Goal: Task Accomplishment & Management: Manage account settings

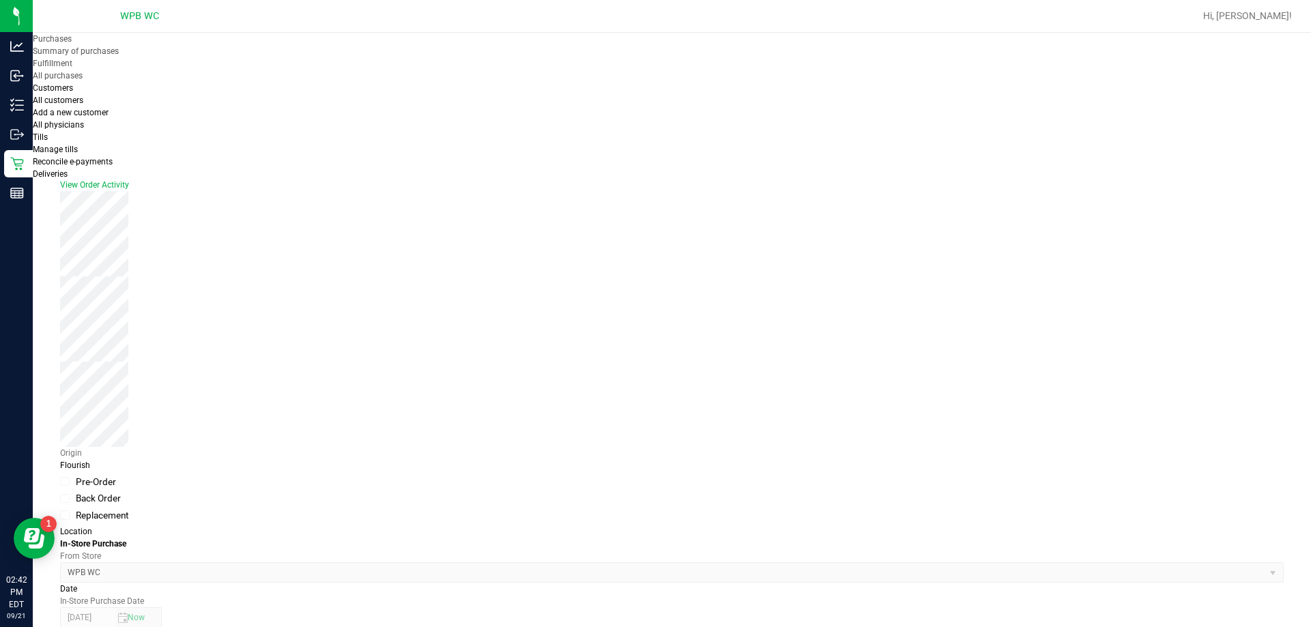
scroll to position [410, 0]
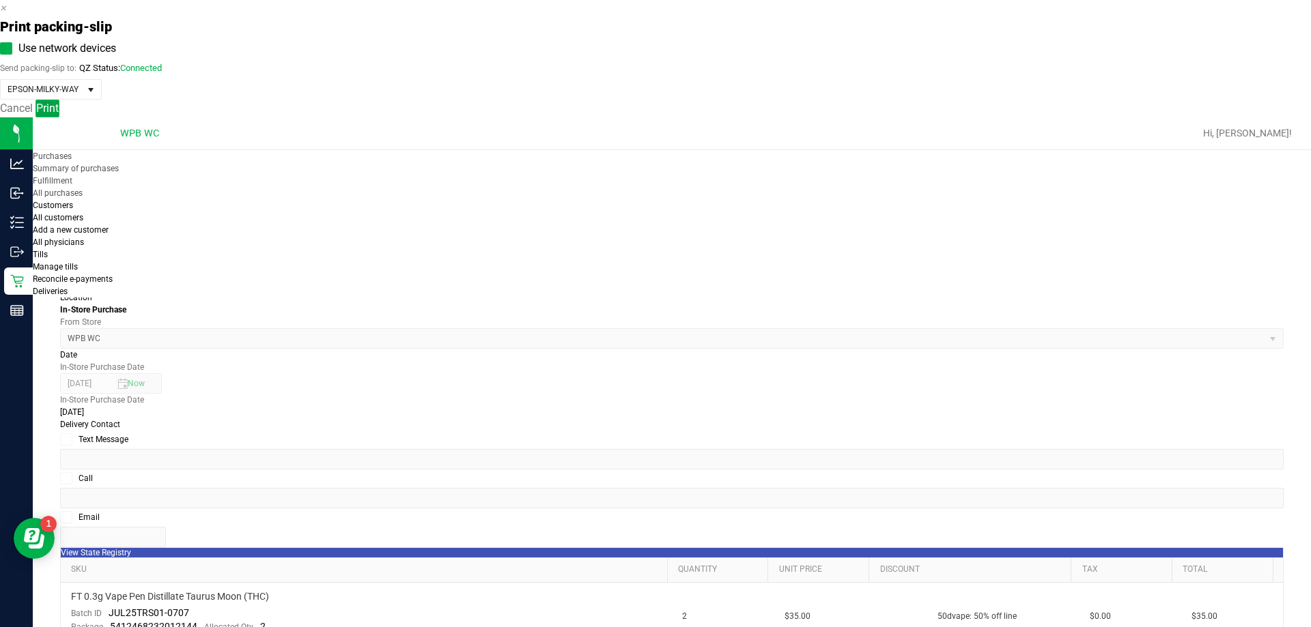
click at [59, 115] on span "Print" at bounding box center [47, 108] width 23 height 13
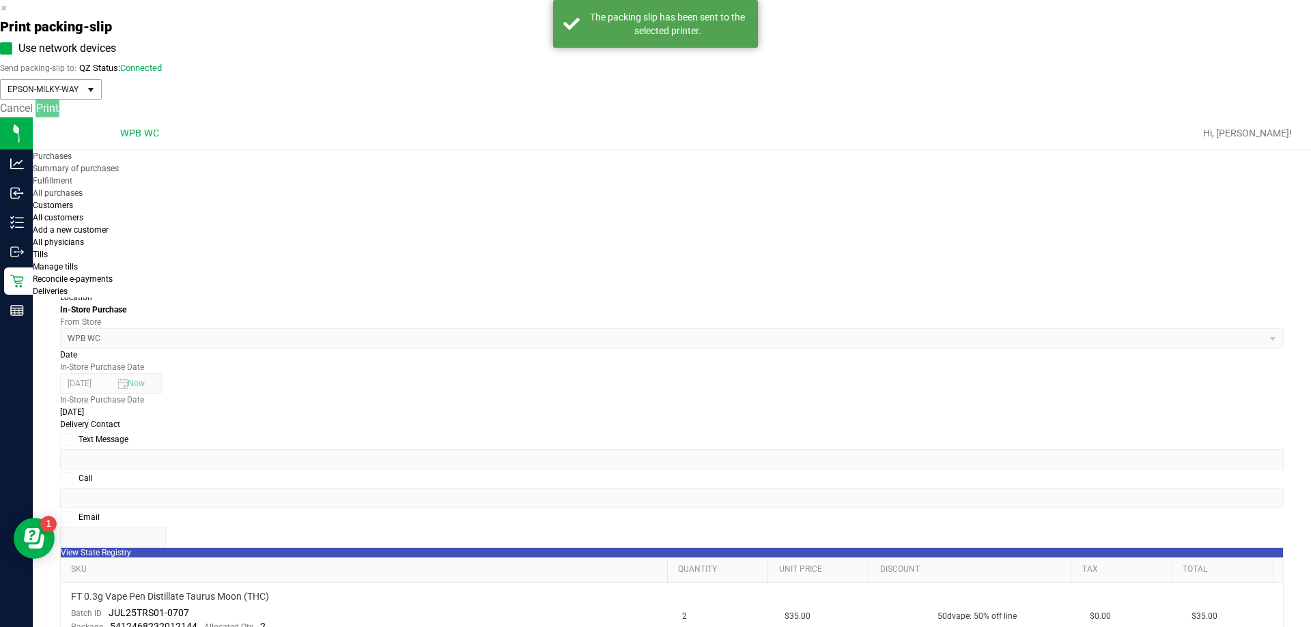
click at [84, 99] on span "EPSON-MILKY-WAY" at bounding box center [42, 89] width 83 height 19
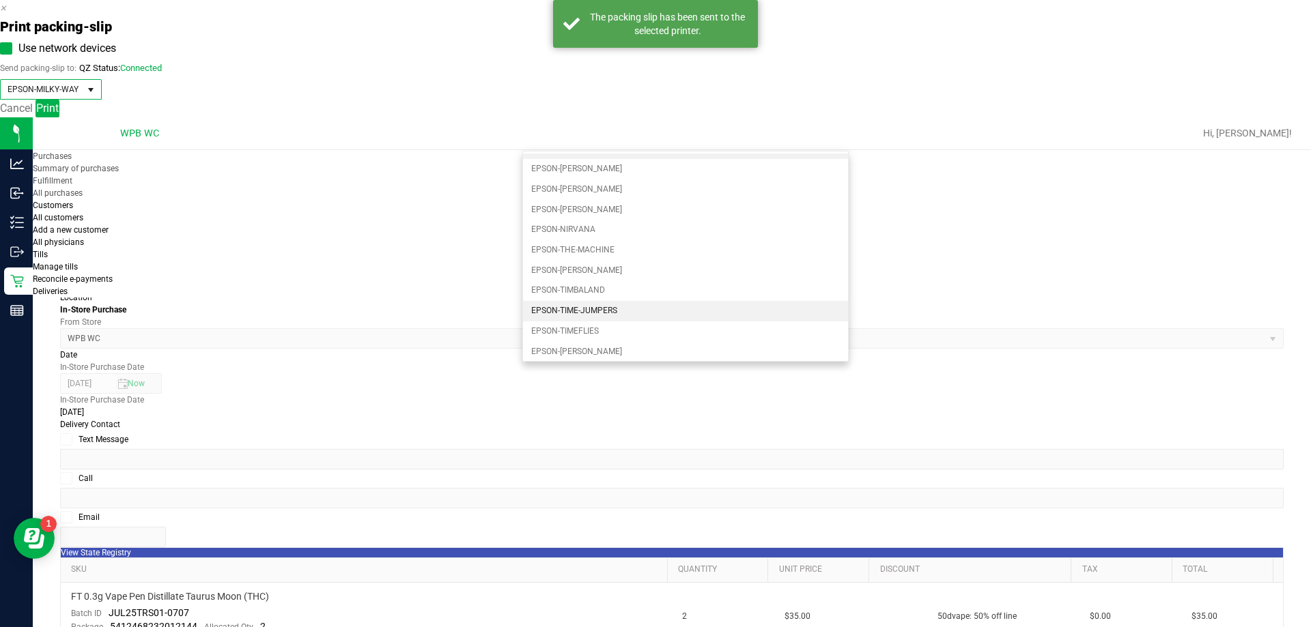
scroll to position [18, 0]
click at [603, 261] on li "EPSON-[PERSON_NAME]" at bounding box center [685, 267] width 325 height 20
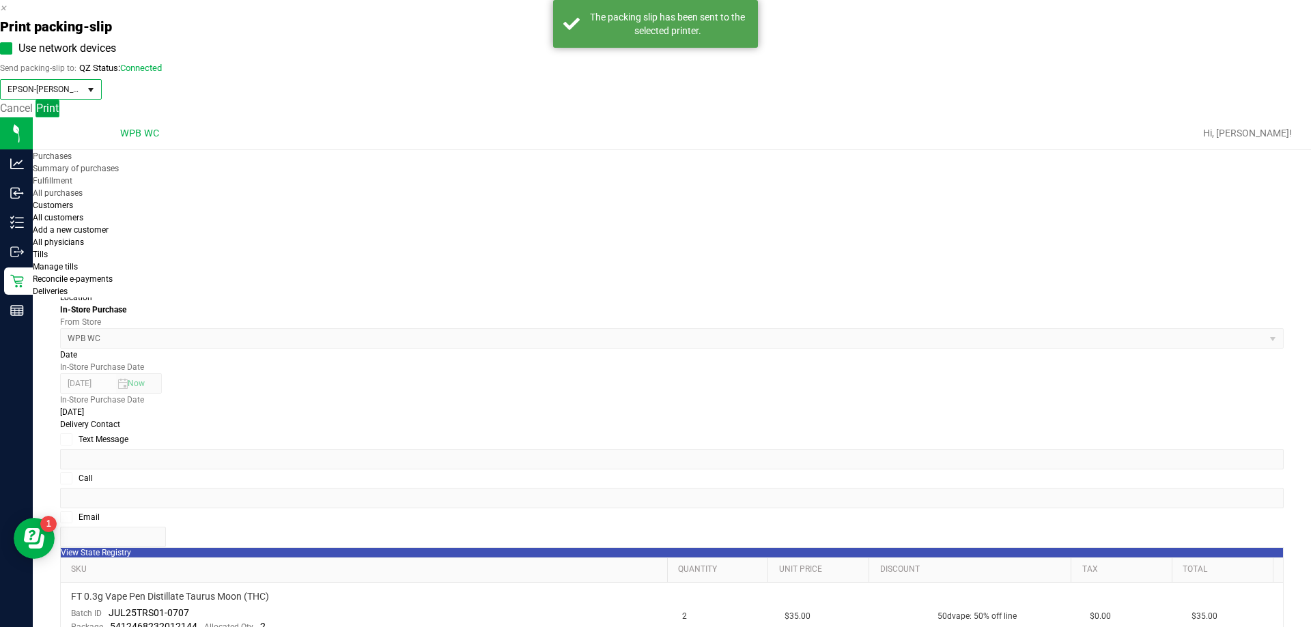
click at [59, 117] on button "Print" at bounding box center [47, 109] width 24 height 18
click at [84, 99] on span "EPSON-[PERSON_NAME]" at bounding box center [42, 89] width 83 height 19
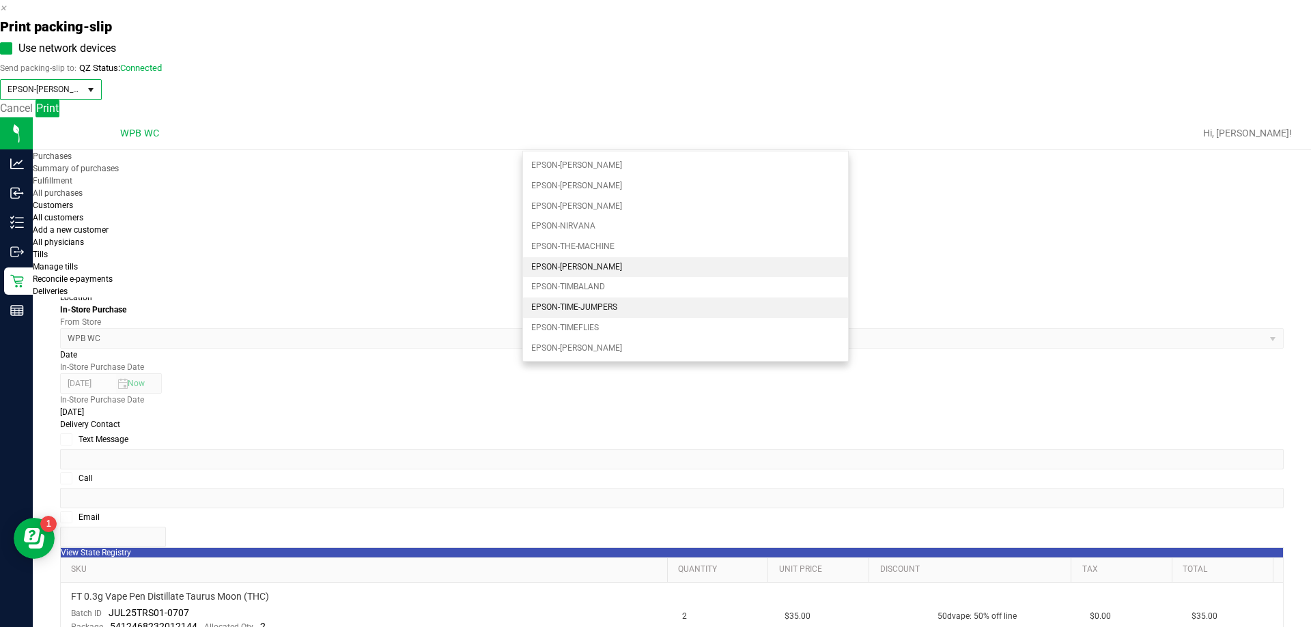
click at [621, 310] on li "EPSON-TIME-JUMPERS" at bounding box center [685, 308] width 325 height 20
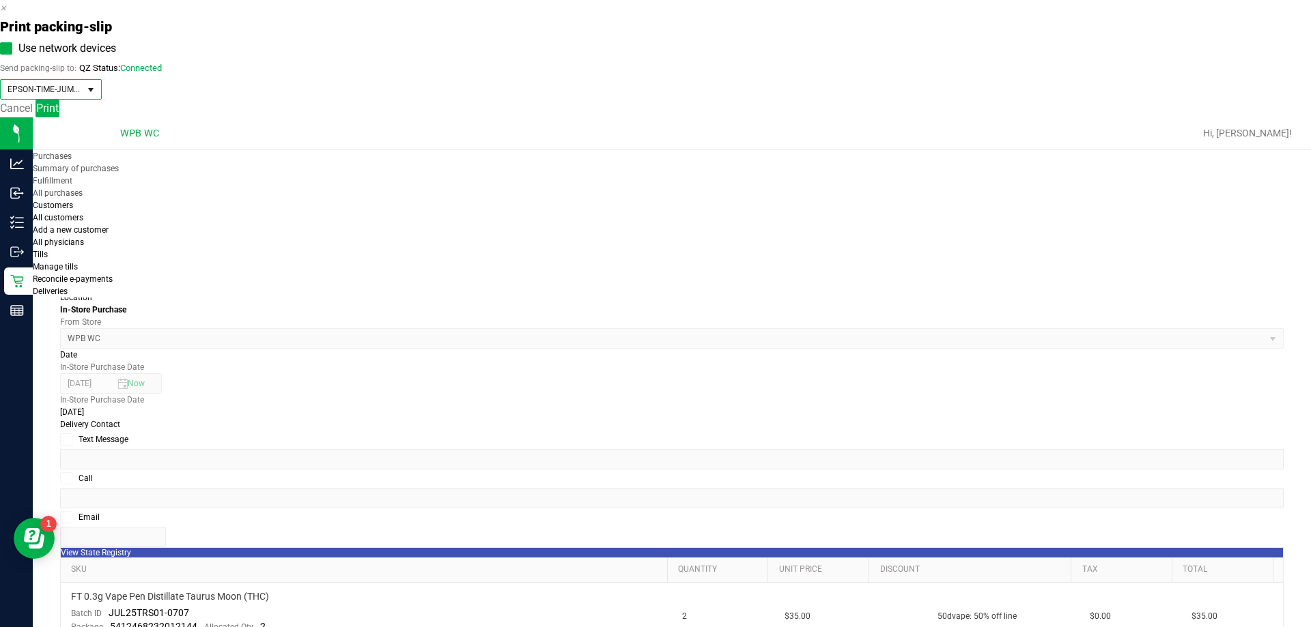
click at [715, 117] on div "Cancel Print" at bounding box center [655, 109] width 1311 height 18
click at [59, 117] on button "Print" at bounding box center [47, 109] width 24 height 18
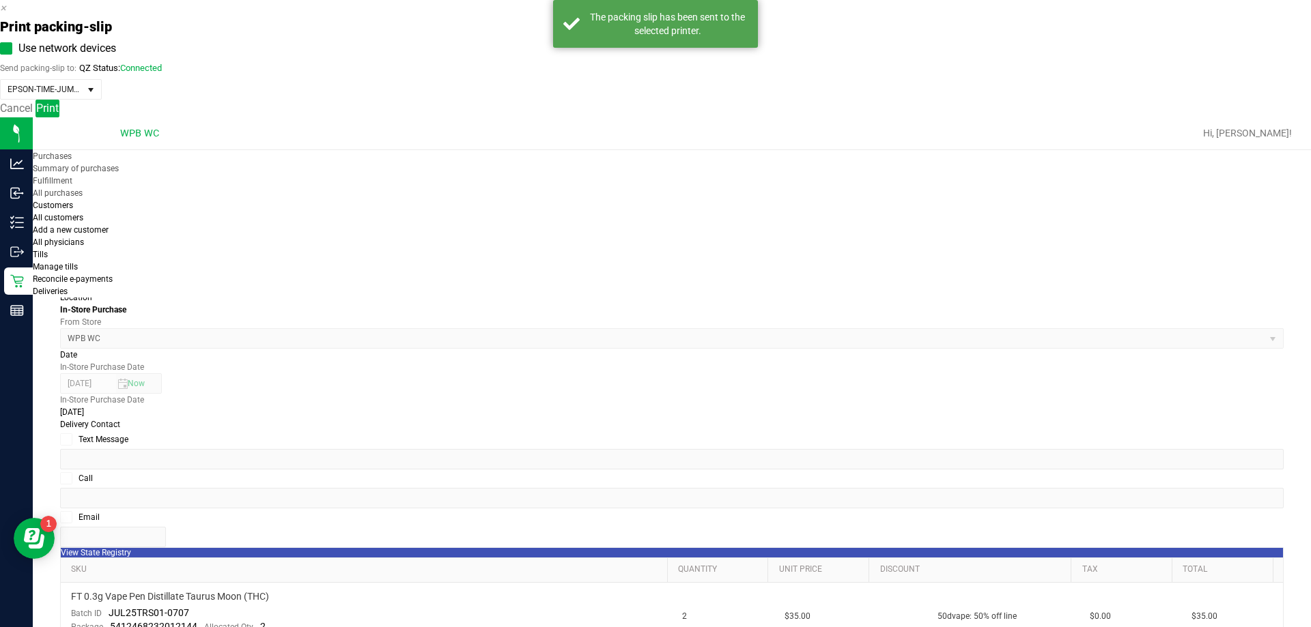
click at [33, 115] on link "Cancel" at bounding box center [16, 108] width 33 height 13
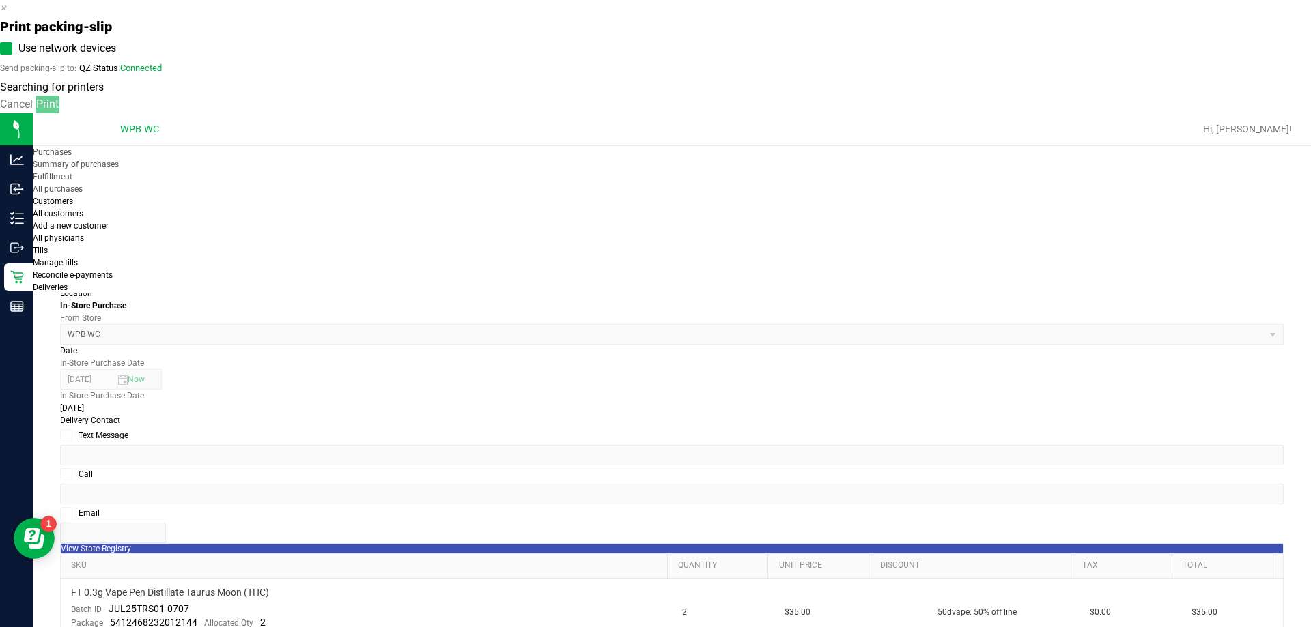
click at [33, 111] on link "Cancel" at bounding box center [16, 104] width 33 height 13
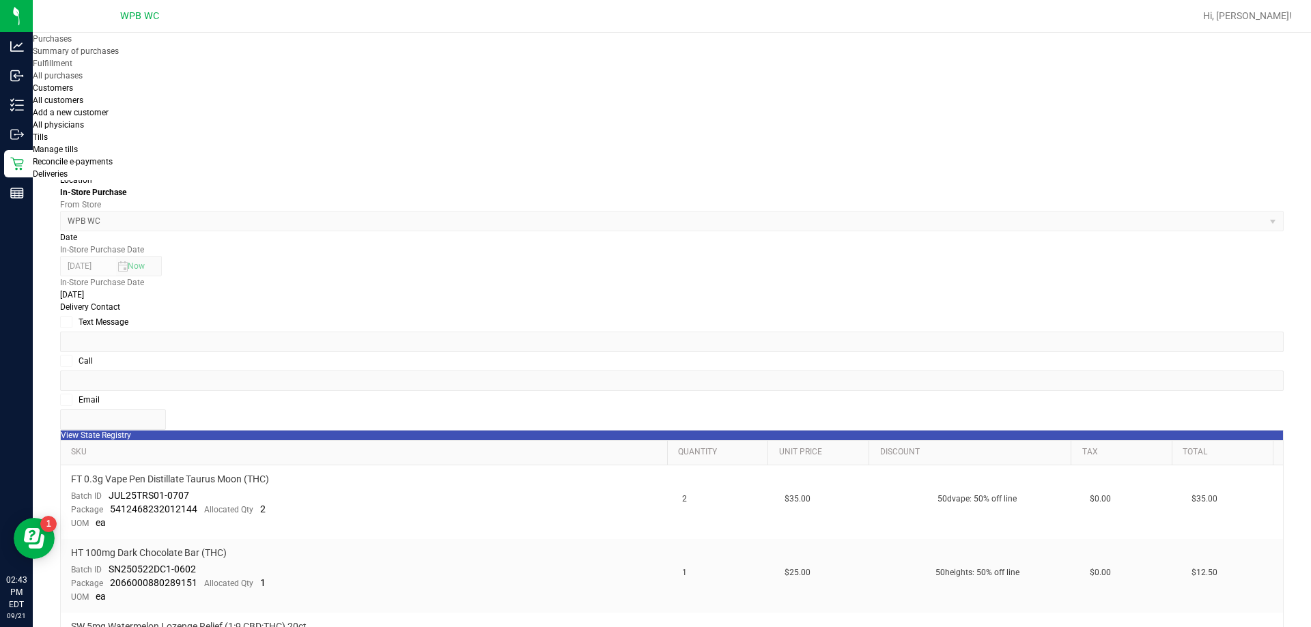
click at [1010, 580] on purchase-details "Back Send Back to Created Cancel Purchase View Profile # 11984928 BioTrack ID: …" at bounding box center [671, 575] width 1223 height 1799
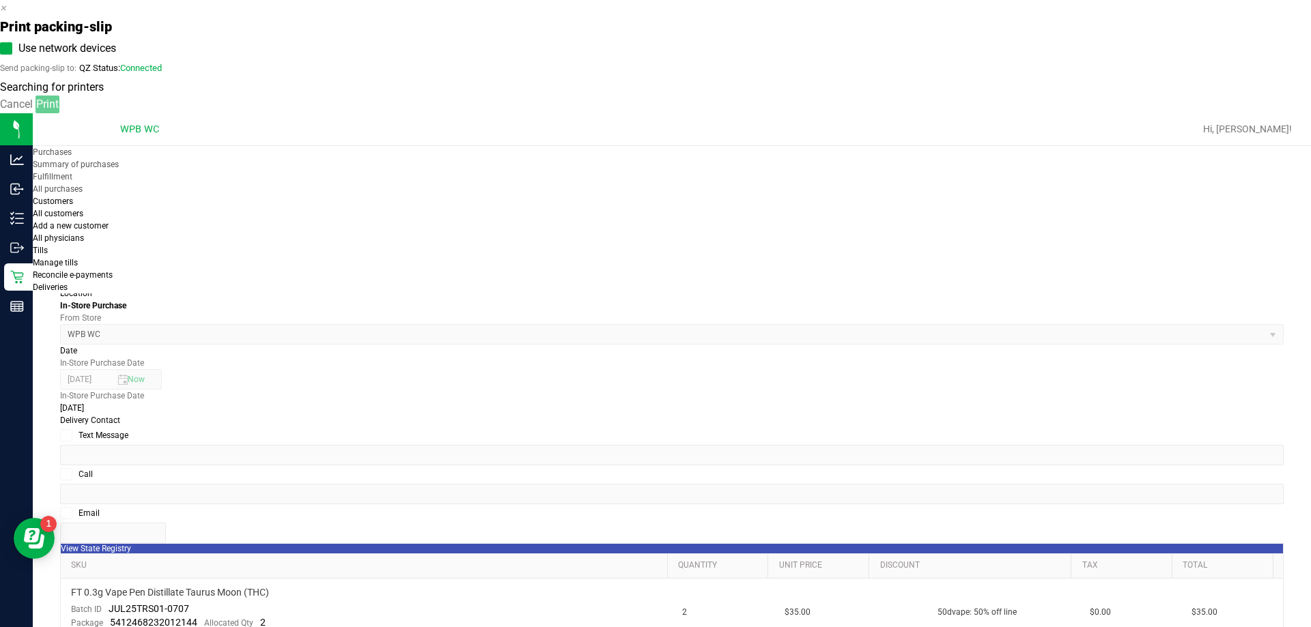
click at [33, 111] on link "Cancel" at bounding box center [16, 104] width 33 height 13
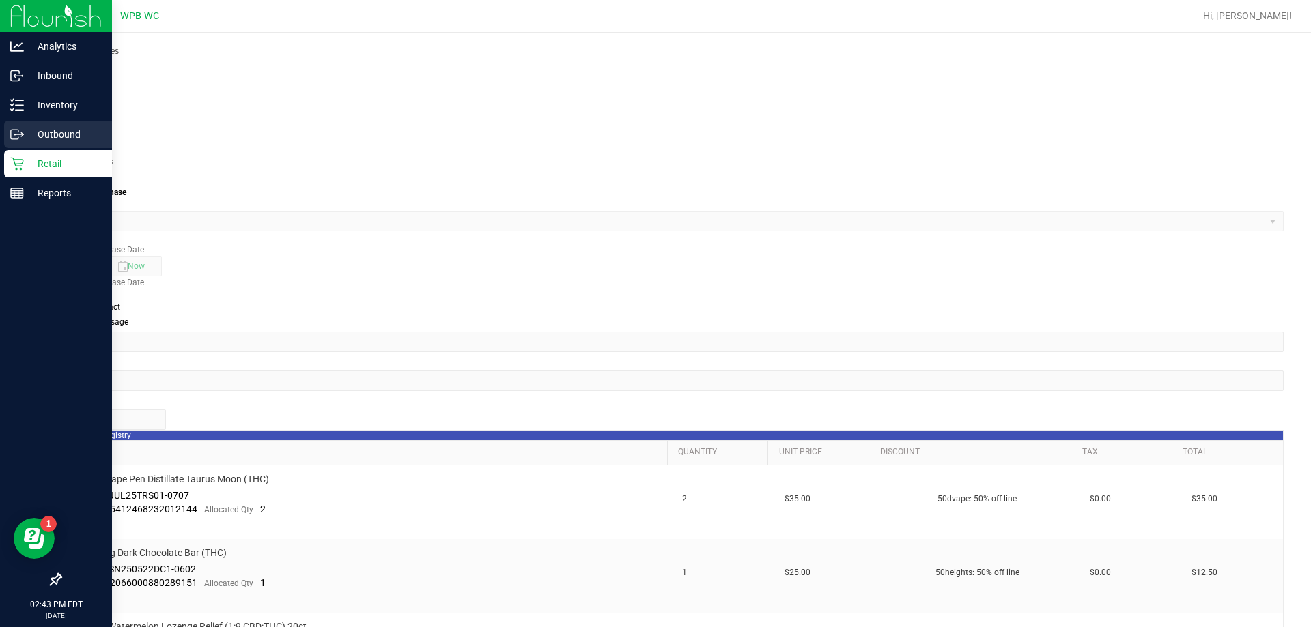
click at [23, 144] on div "Outbound" at bounding box center [58, 134] width 108 height 27
click at [36, 169] on p "Retail" at bounding box center [65, 164] width 82 height 16
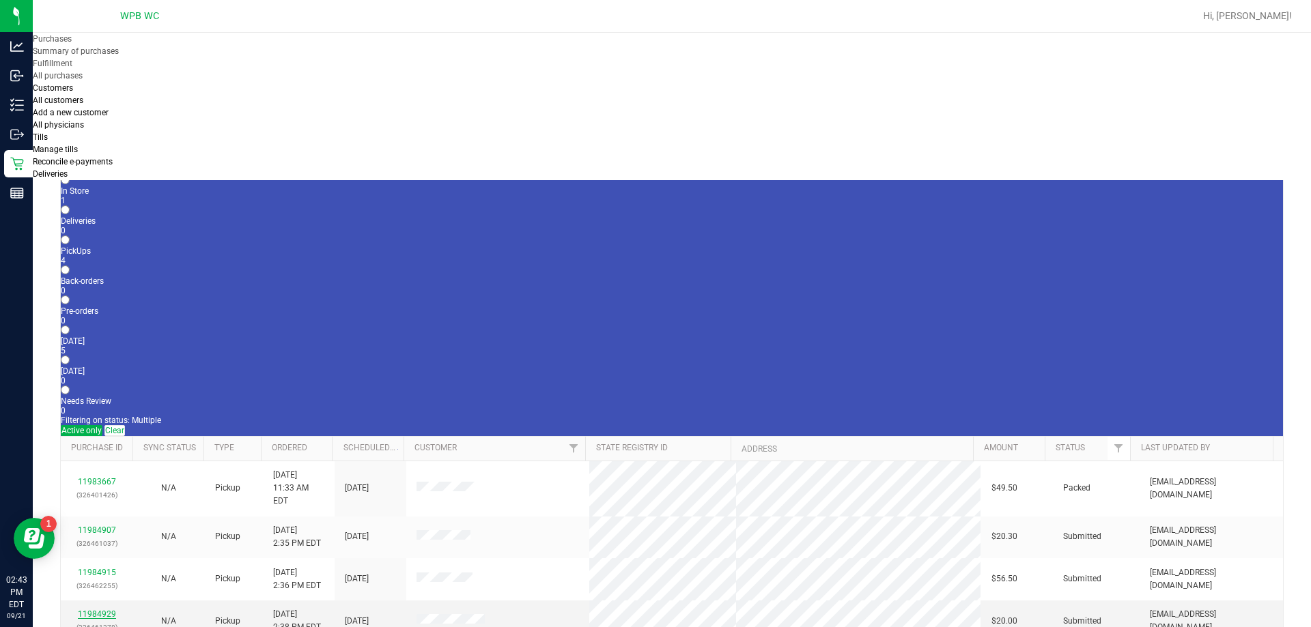
click at [104, 610] on link "11984929" at bounding box center [97, 615] width 38 height 10
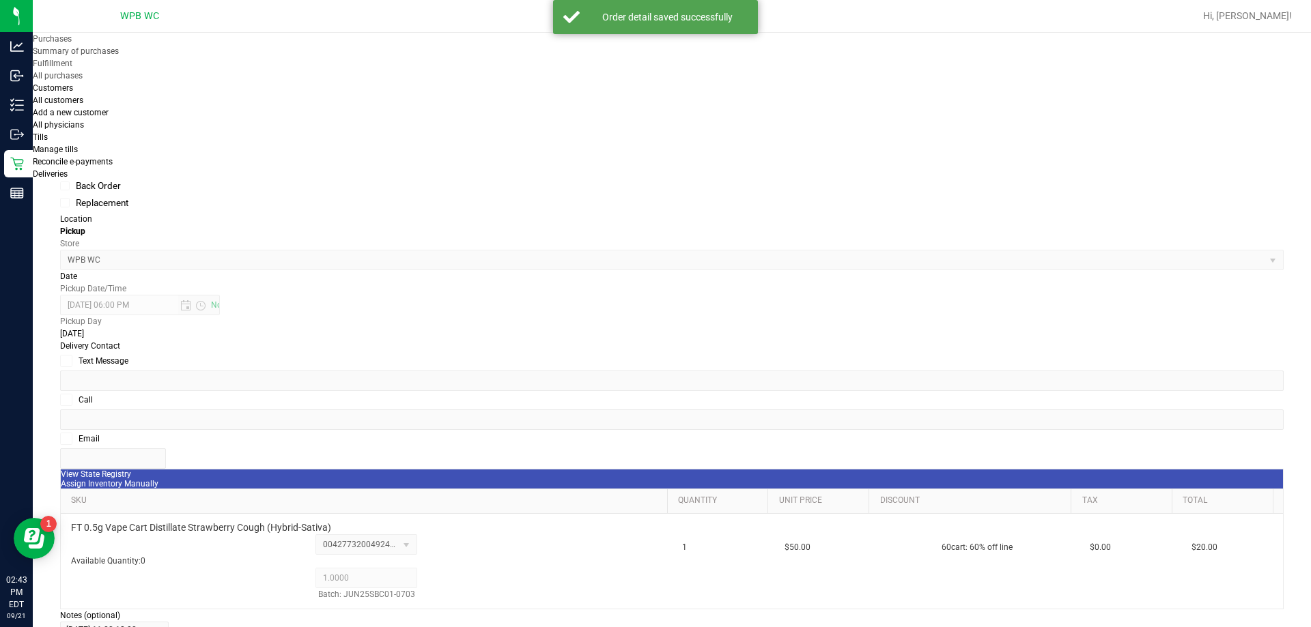
scroll to position [410, 0]
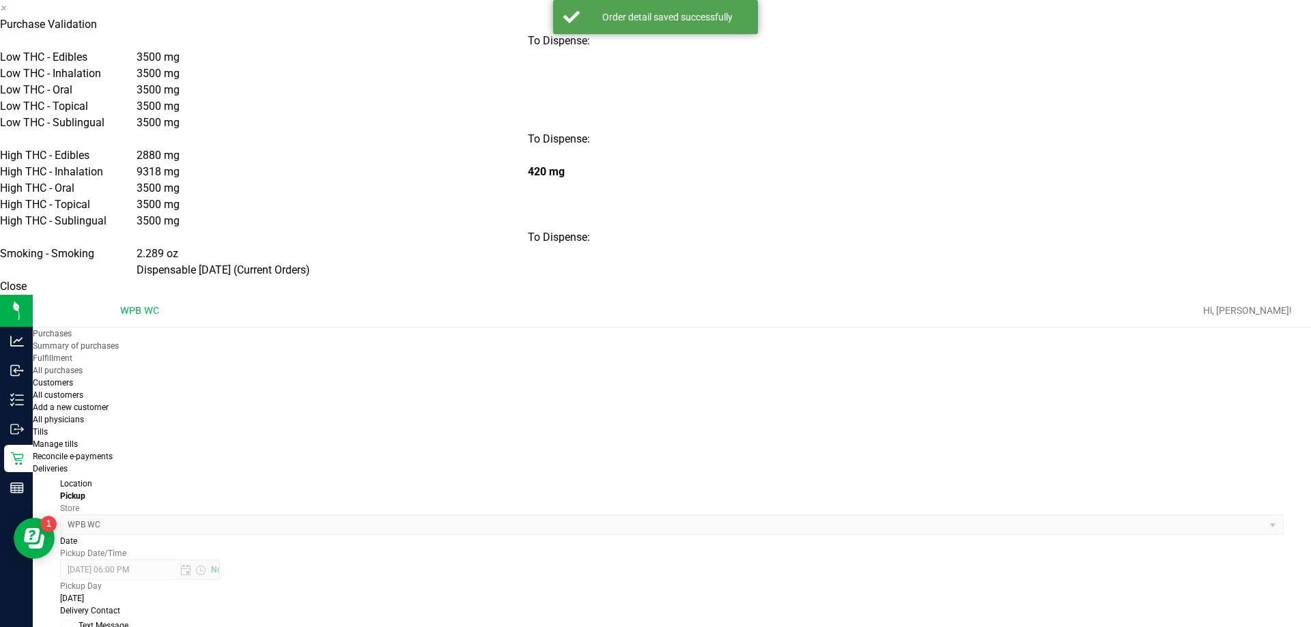
click at [27, 295] on button "Close" at bounding box center [13, 287] width 27 height 16
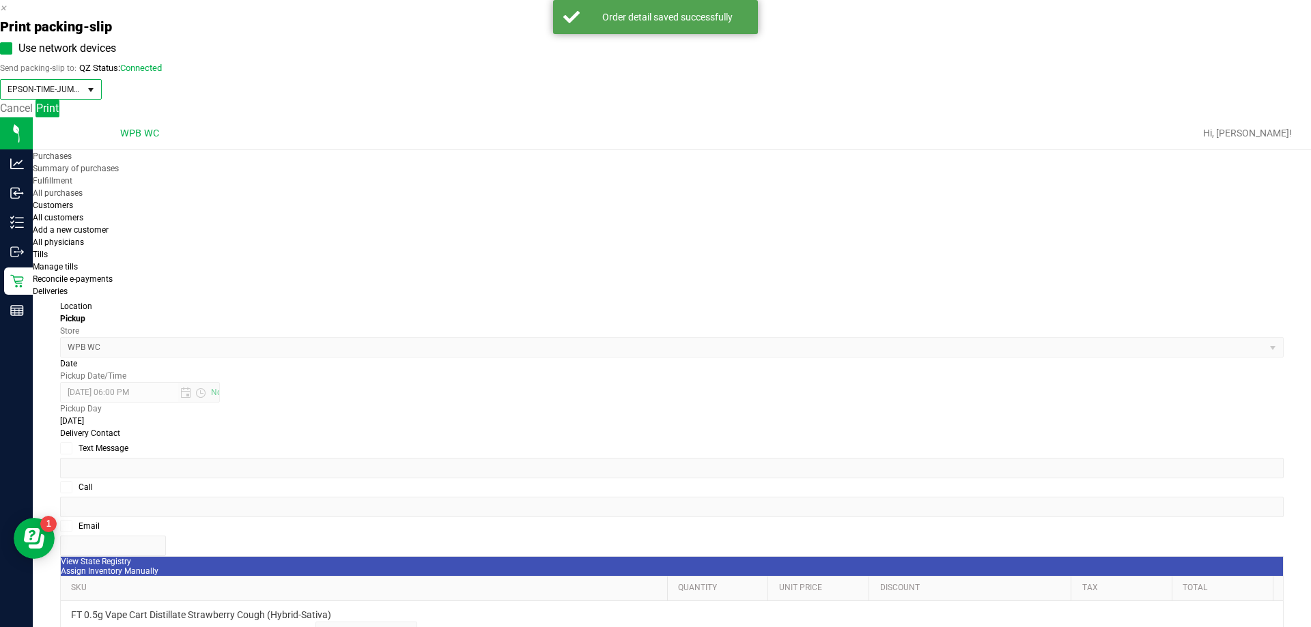
click at [84, 99] on span "EPSON-TIME-JUMPERS" at bounding box center [42, 89] width 83 height 19
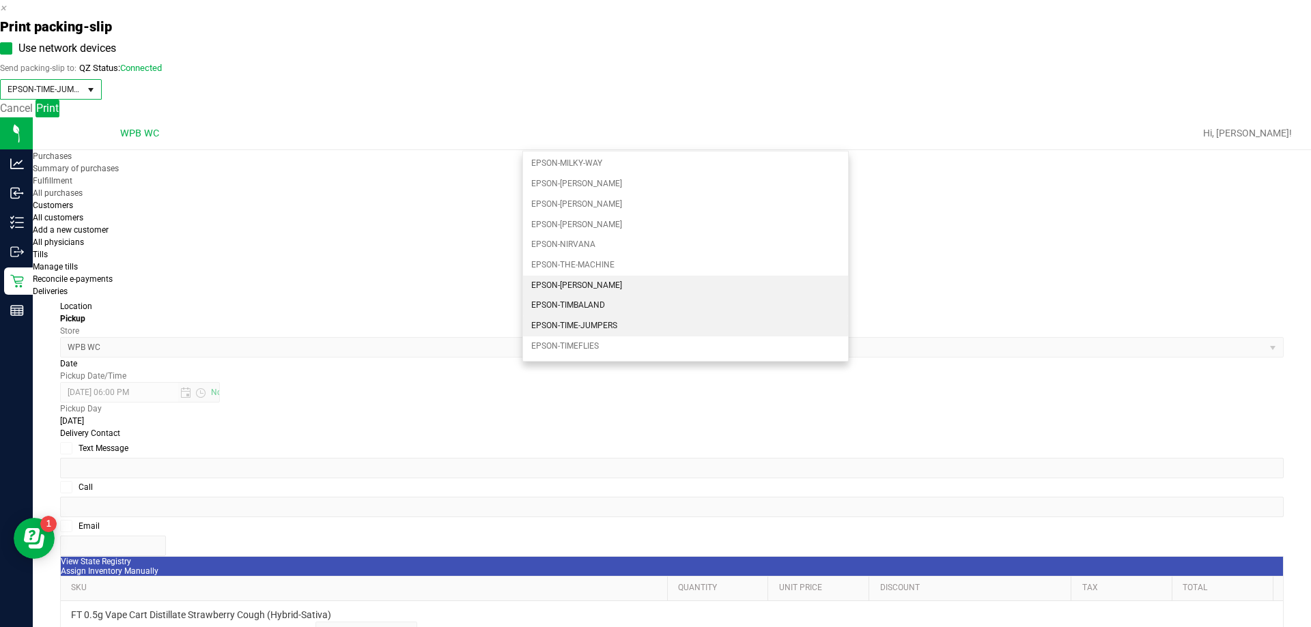
click at [618, 288] on li "EPSON-[PERSON_NAME]" at bounding box center [685, 286] width 325 height 20
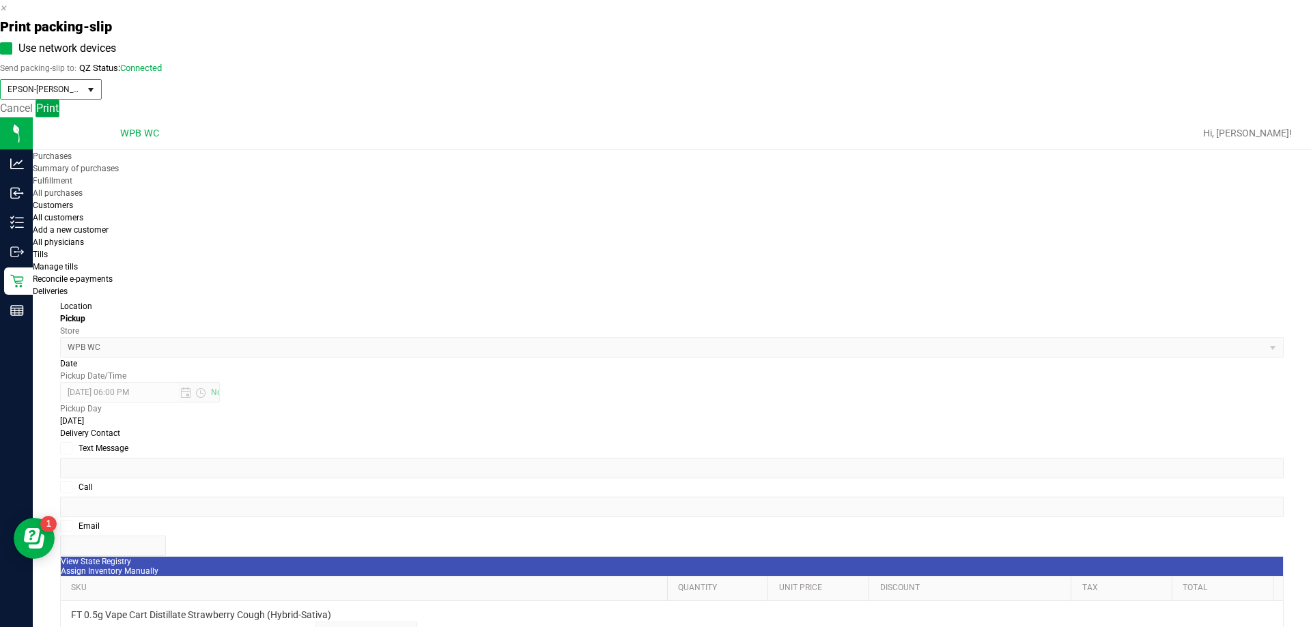
click at [59, 117] on button "Print" at bounding box center [47, 109] width 24 height 18
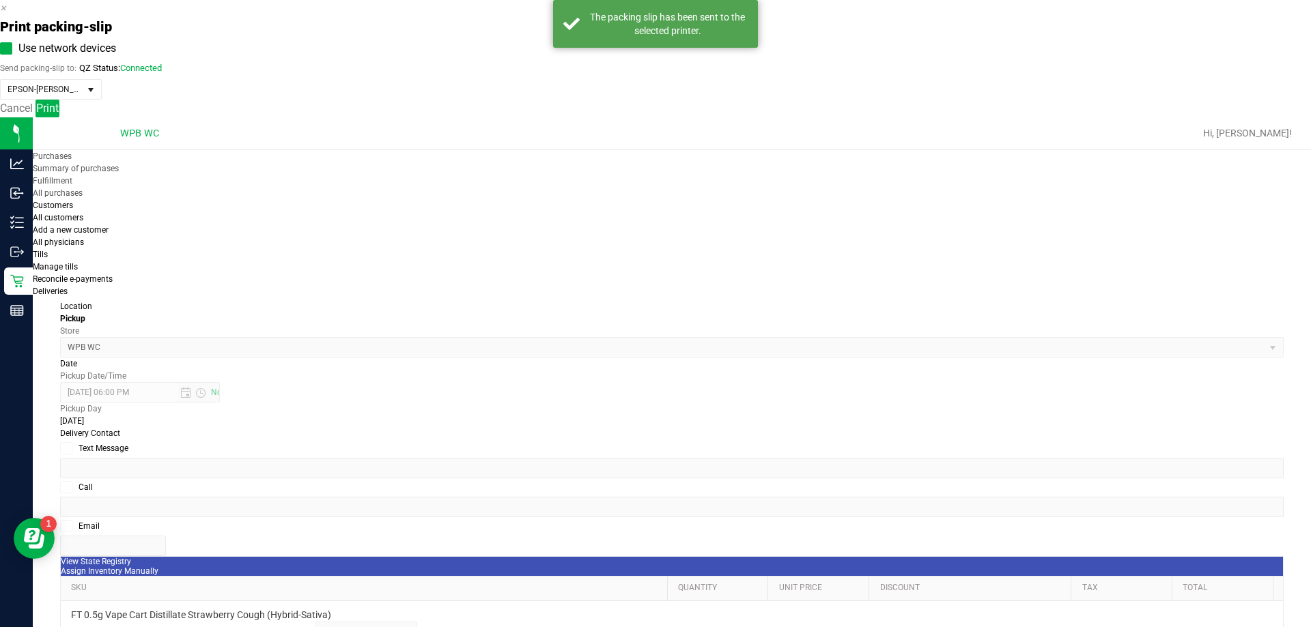
click at [33, 115] on link "Cancel" at bounding box center [16, 108] width 33 height 13
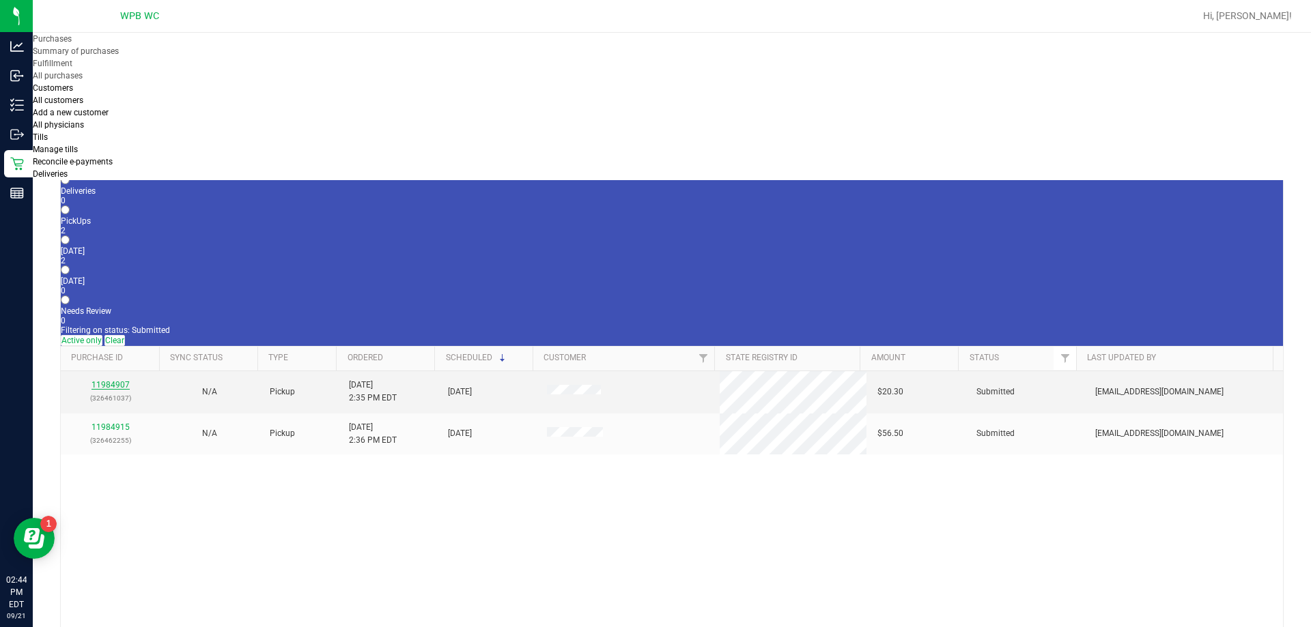
click at [119, 380] on link "11984907" at bounding box center [110, 385] width 38 height 10
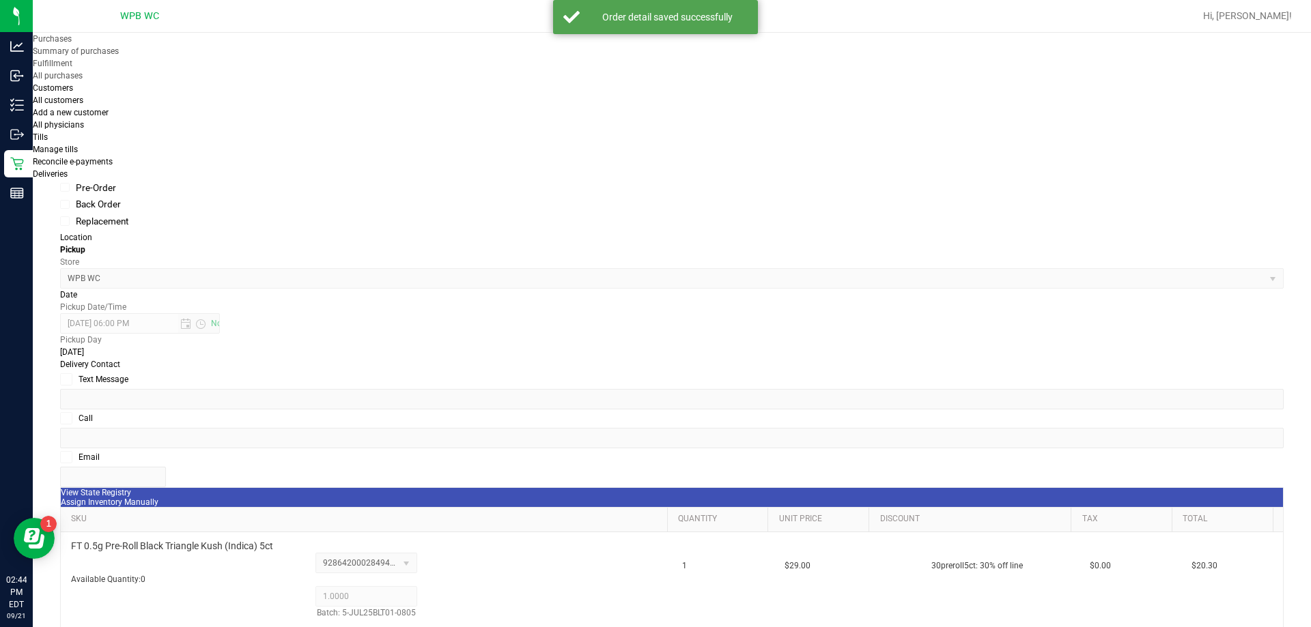
scroll to position [478, 0]
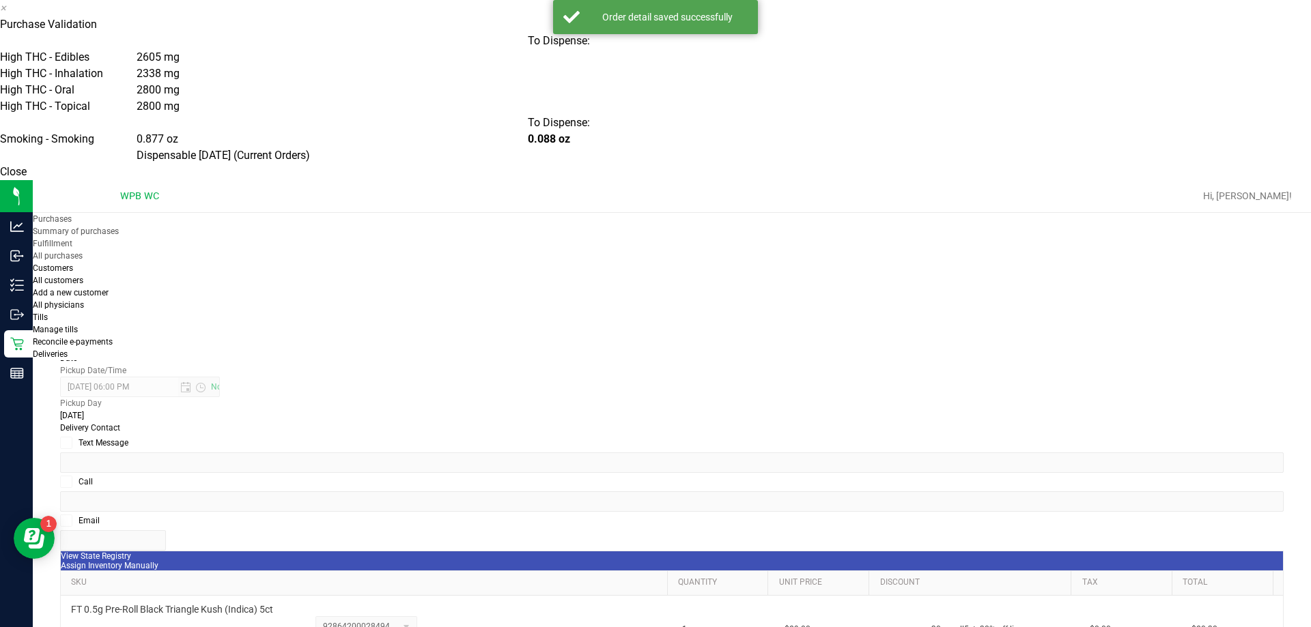
click at [27, 180] on button "Close" at bounding box center [13, 172] width 27 height 16
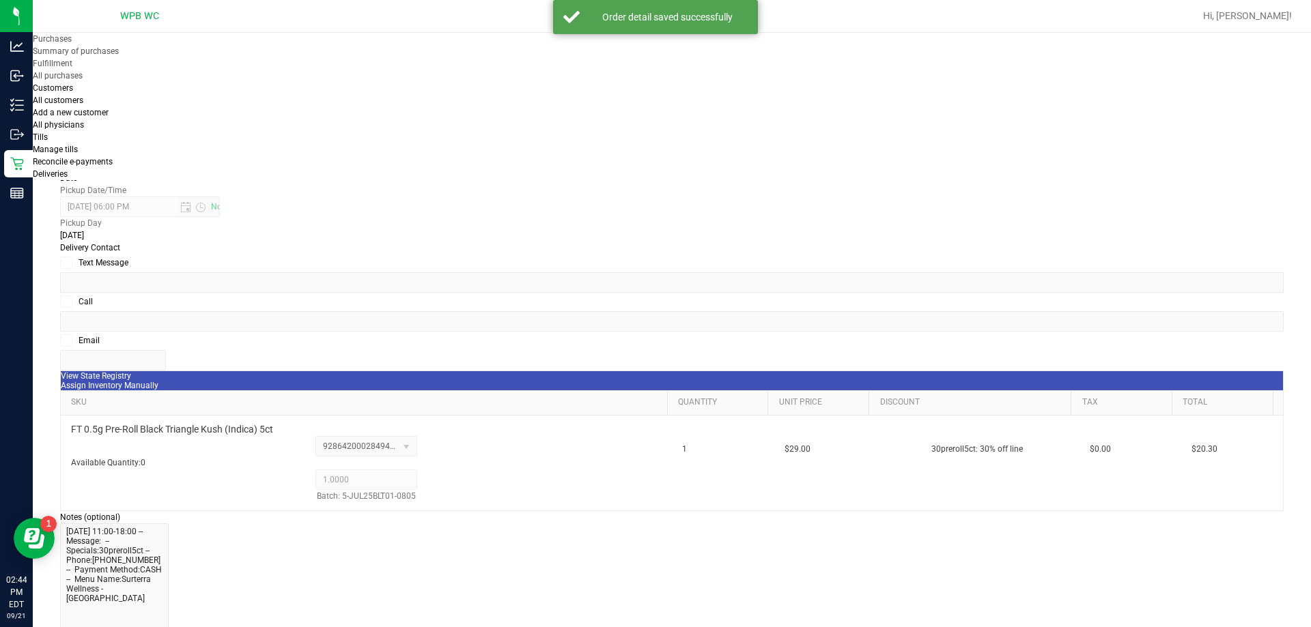
click at [846, 303] on purchase-details "Back Edit Purchase Cancel Purchase View Profile # 11984907 BioTrack ID: - Submi…" at bounding box center [671, 380] width 1223 height 1545
click at [848, 308] on purchase-details "Back Edit Purchase Cancel Purchase View Profile # 11984907 BioTrack ID: - Submi…" at bounding box center [671, 380] width 1223 height 1545
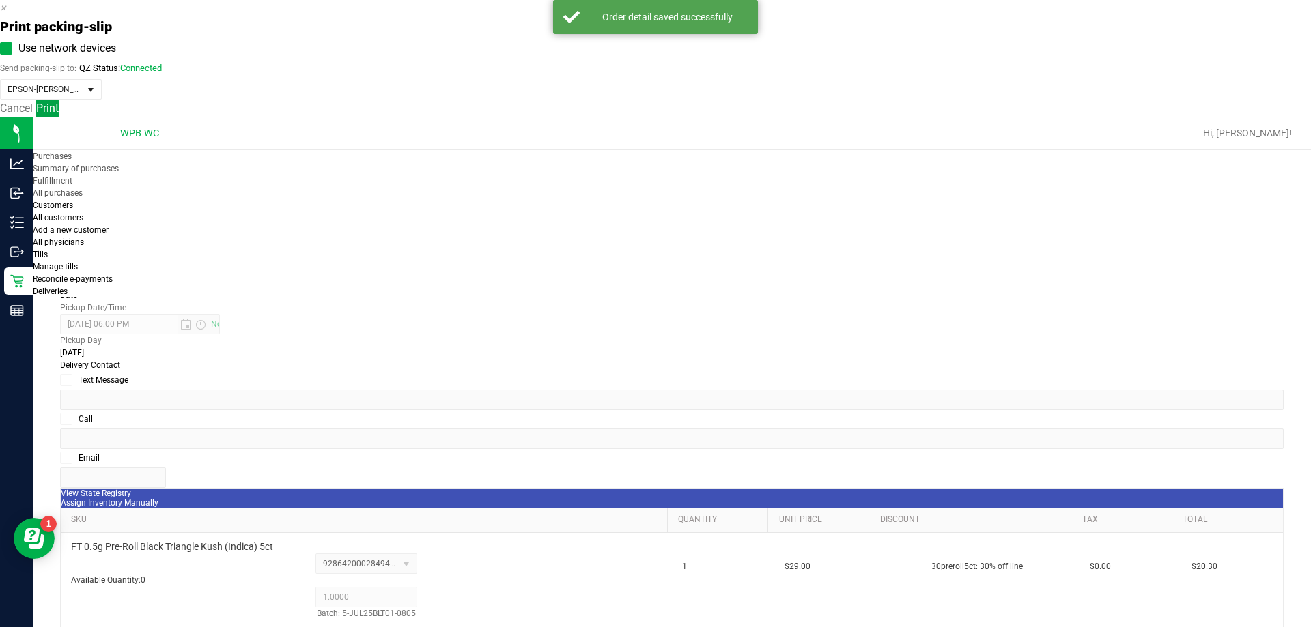
click at [59, 117] on button "Print" at bounding box center [47, 109] width 24 height 18
click at [33, 115] on link "Cancel" at bounding box center [16, 108] width 33 height 13
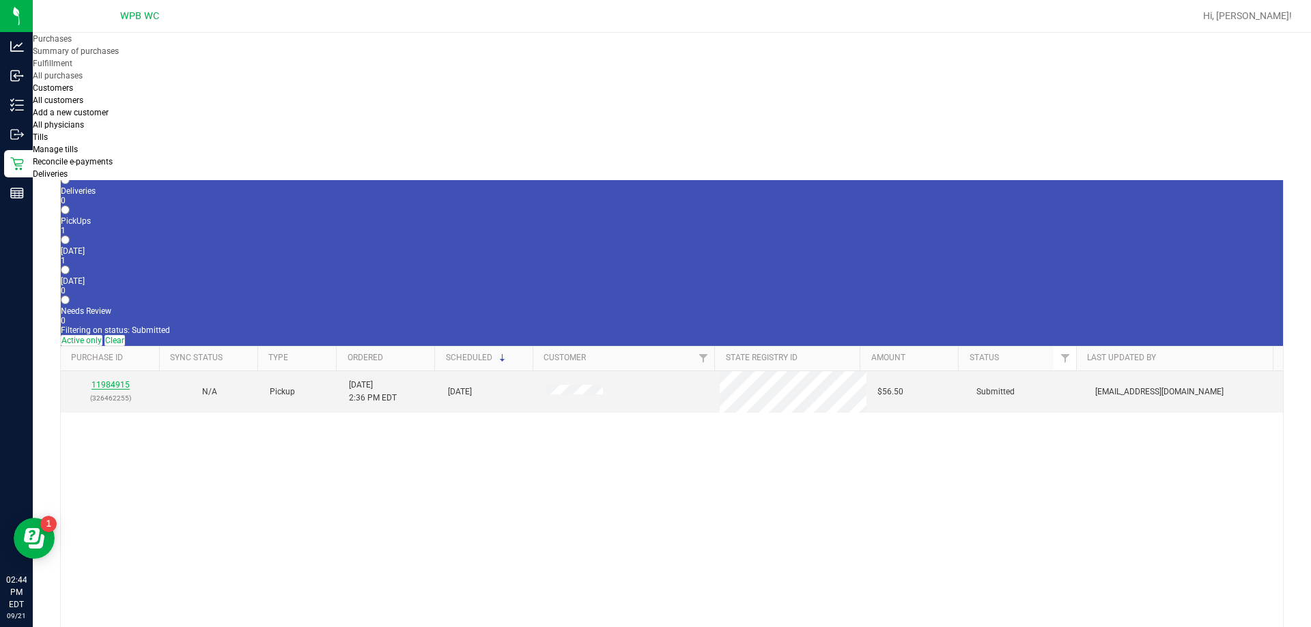
click at [116, 380] on link "11984915" at bounding box center [110, 385] width 38 height 10
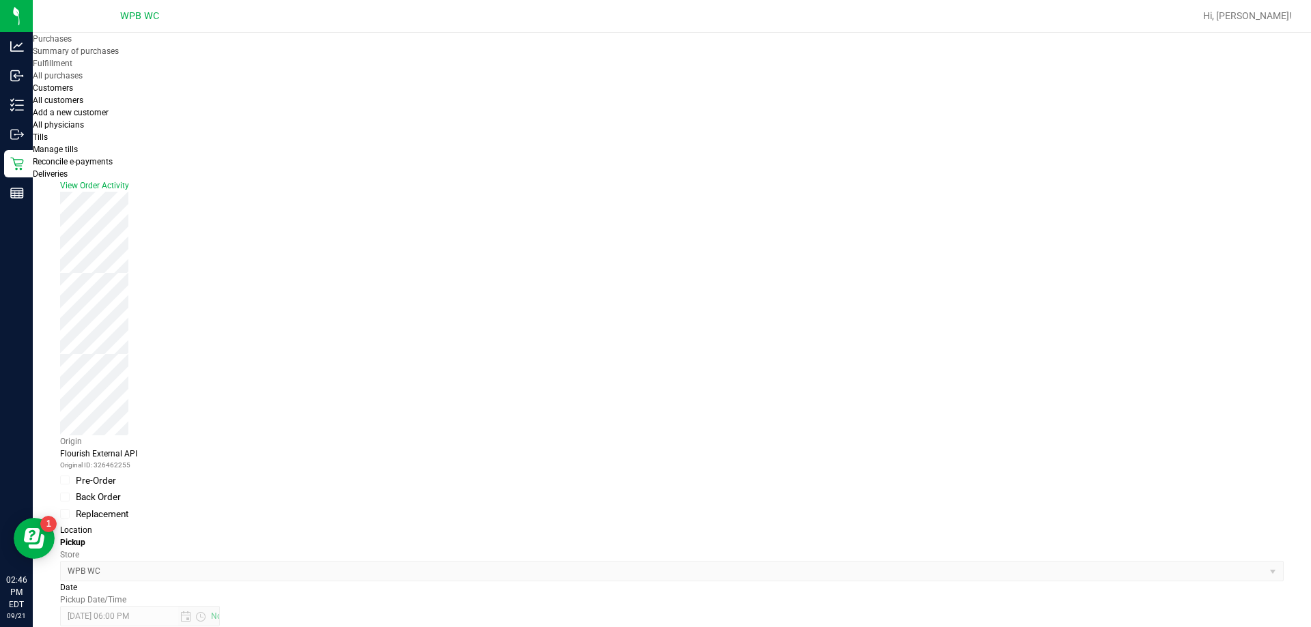
scroll to position [478, 0]
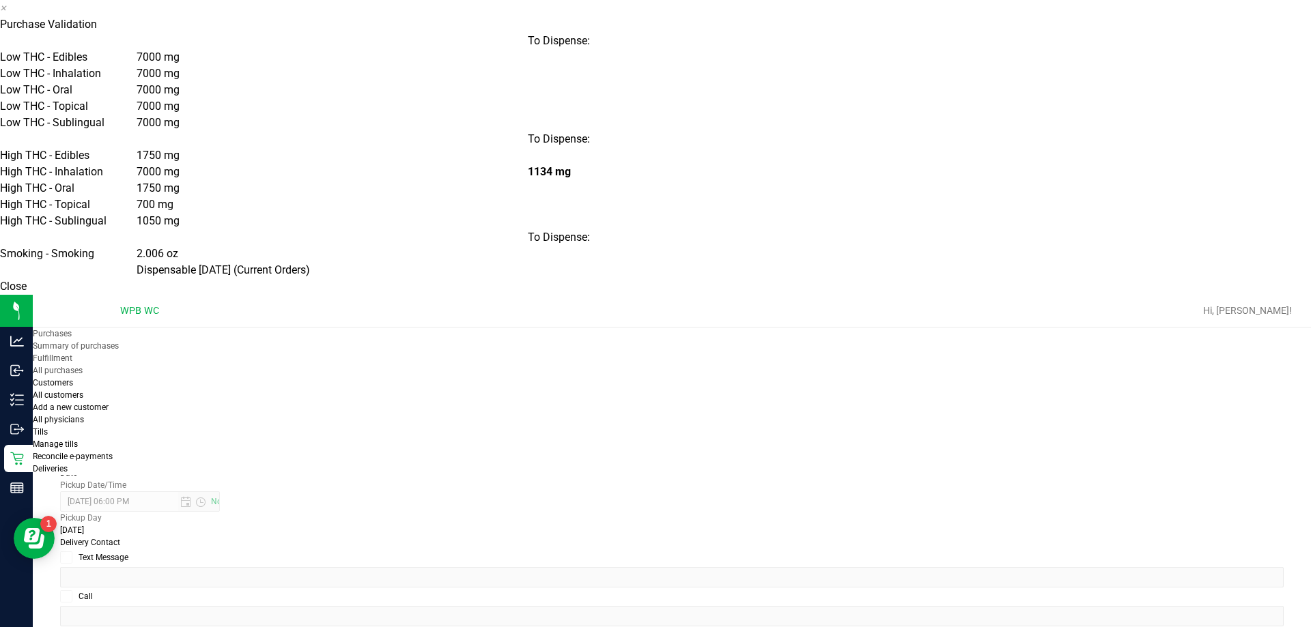
click at [27, 295] on button "Close" at bounding box center [13, 287] width 27 height 16
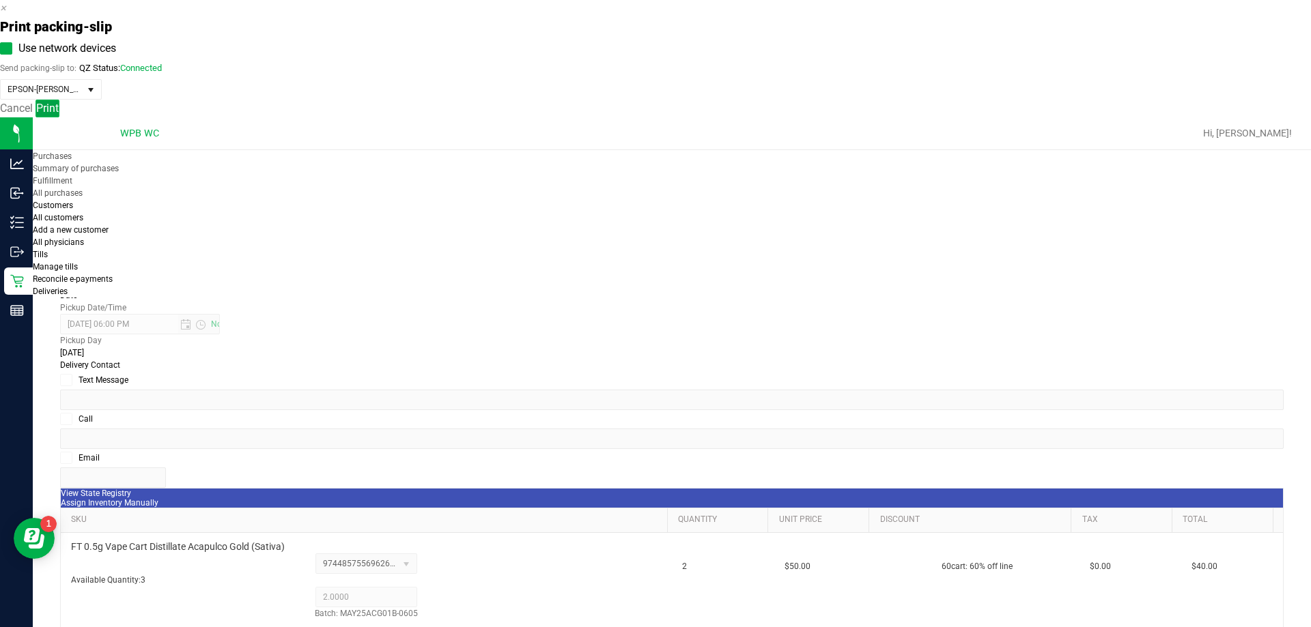
click at [59, 115] on span "Print" at bounding box center [47, 108] width 23 height 13
click at [33, 115] on link "Cancel" at bounding box center [16, 108] width 33 height 13
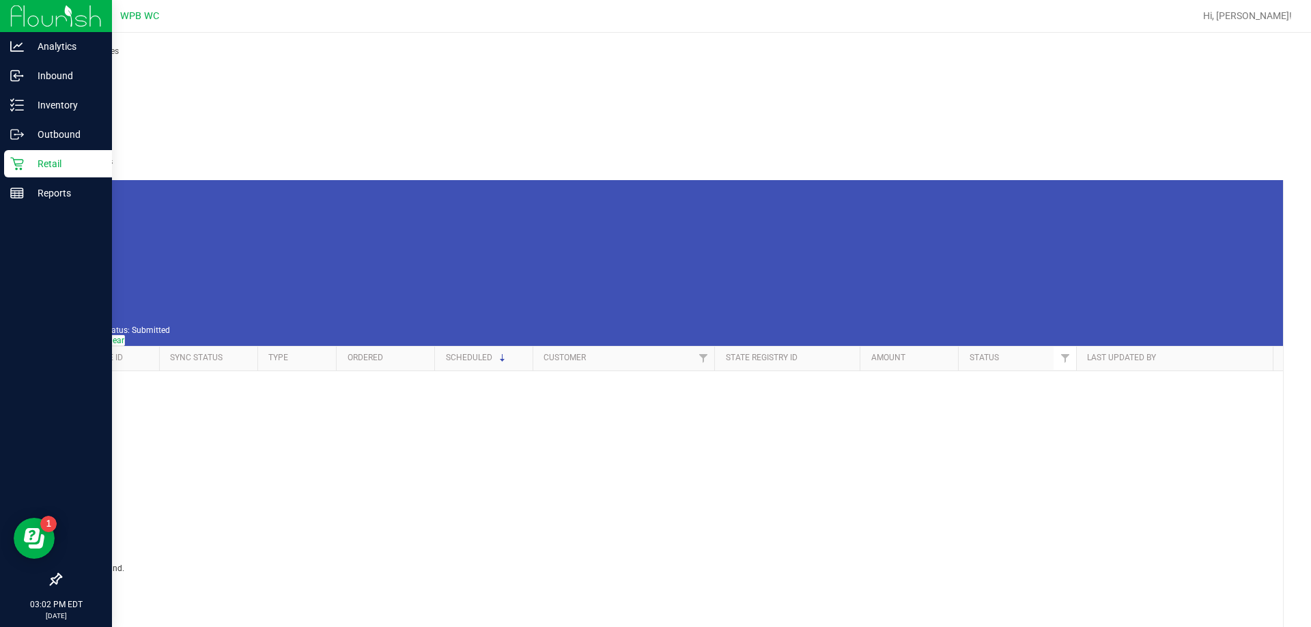
click at [17, 151] on div "Retail" at bounding box center [58, 163] width 108 height 27
